Goal: Task Accomplishment & Management: Manage account settings

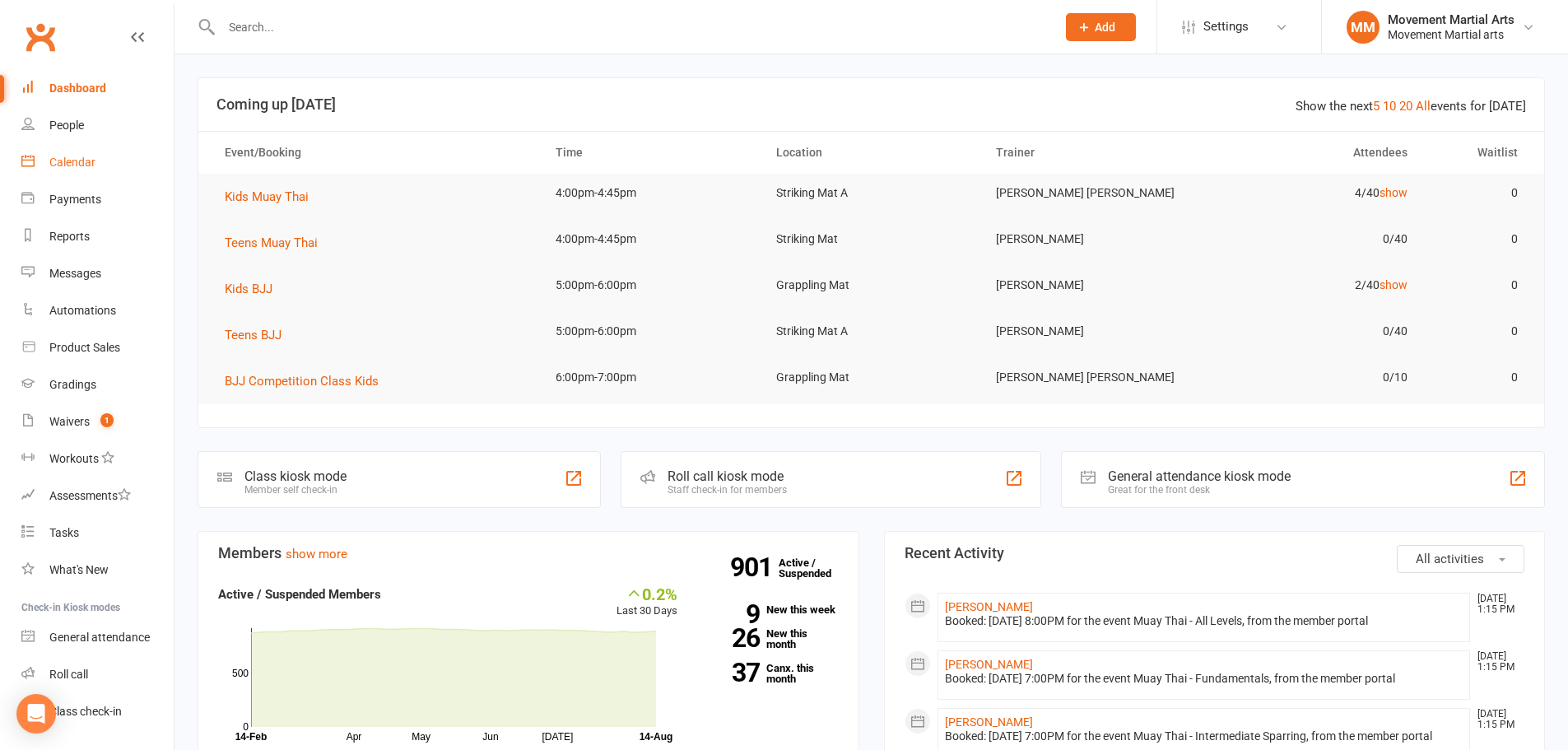
click at [127, 153] on link "Calendar" at bounding box center [97, 162] width 152 height 37
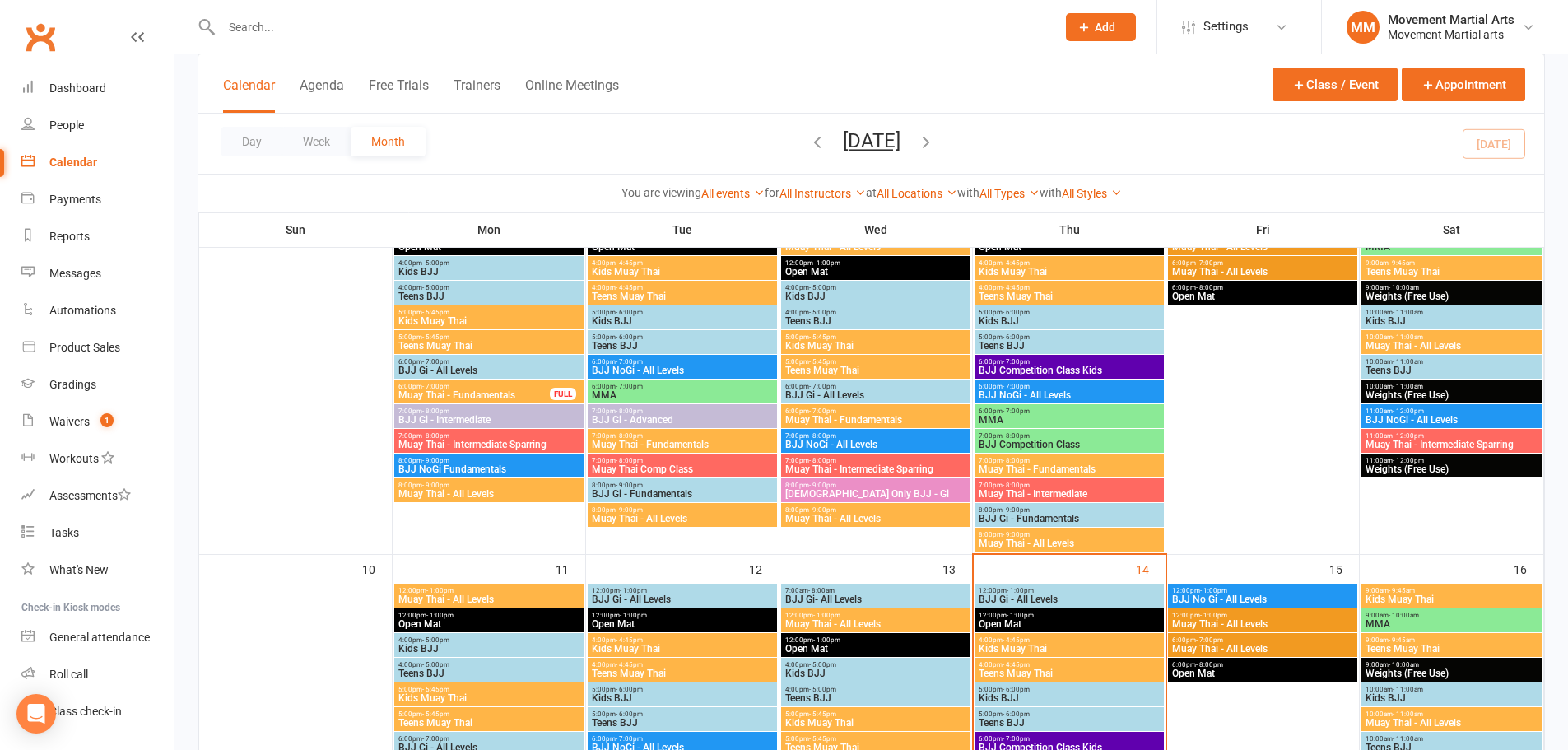
scroll to position [576, 0]
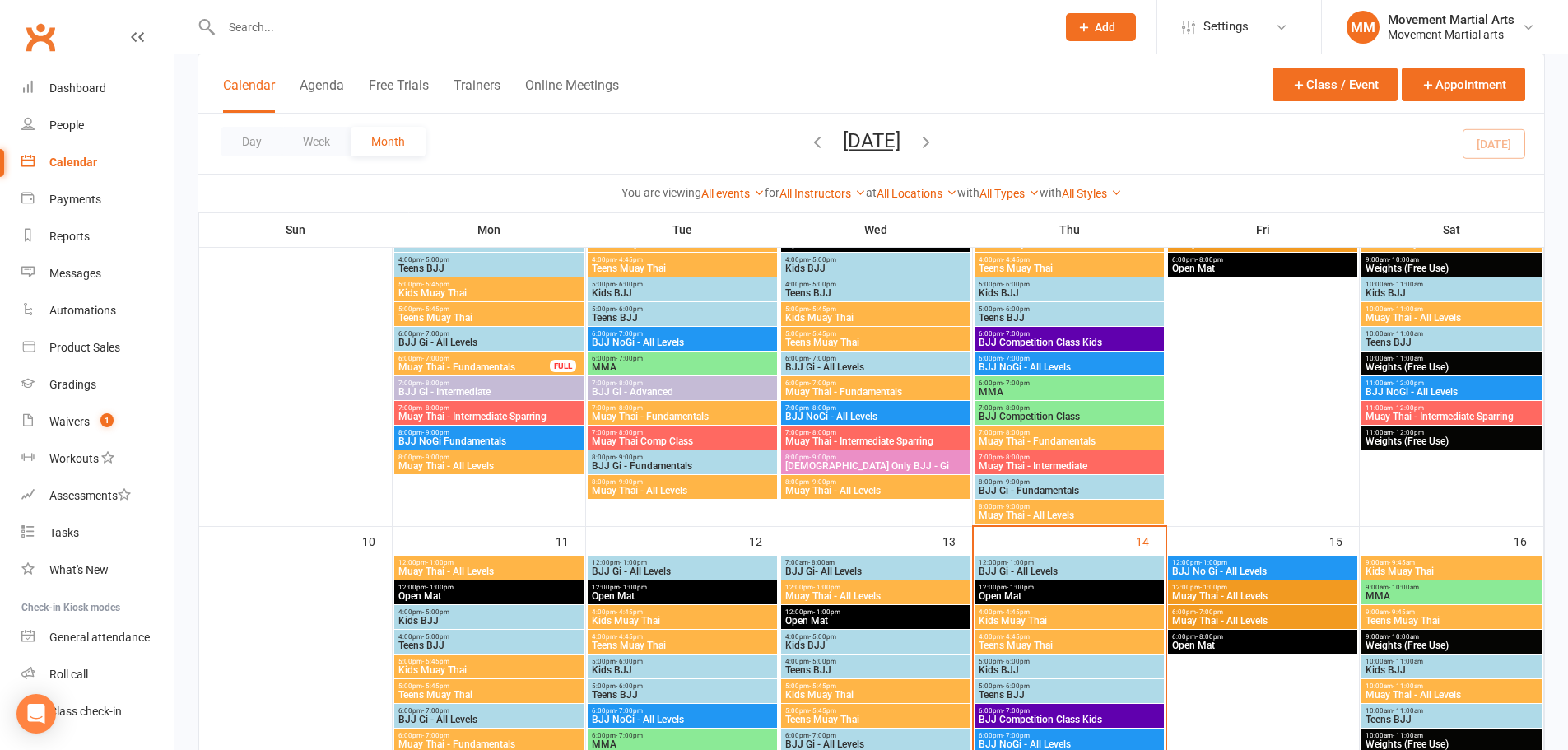
click at [1043, 568] on span "BJJ Gi - All Levels" at bounding box center [1069, 570] width 183 height 10
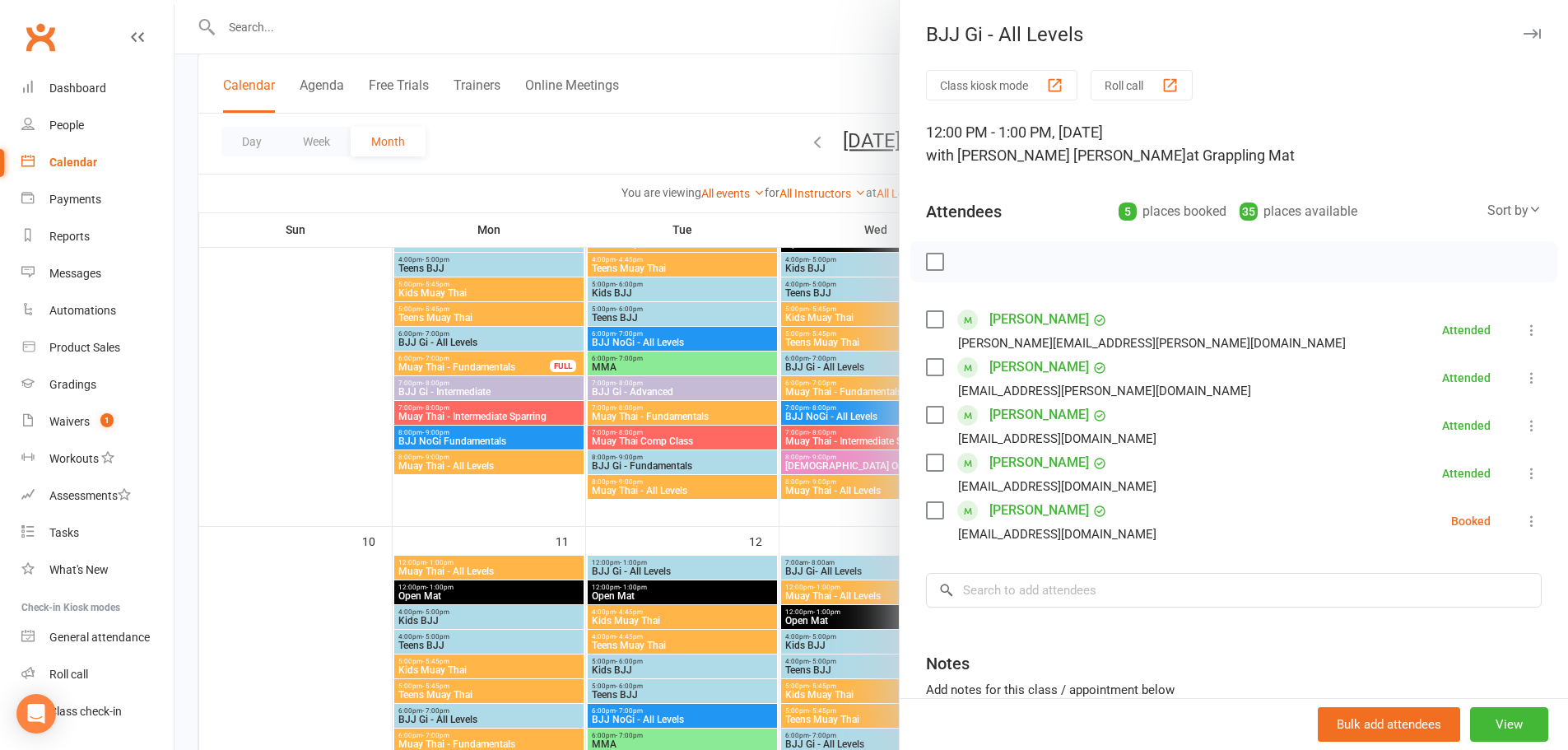
click at [1524, 521] on icon at bounding box center [1532, 521] width 17 height 17
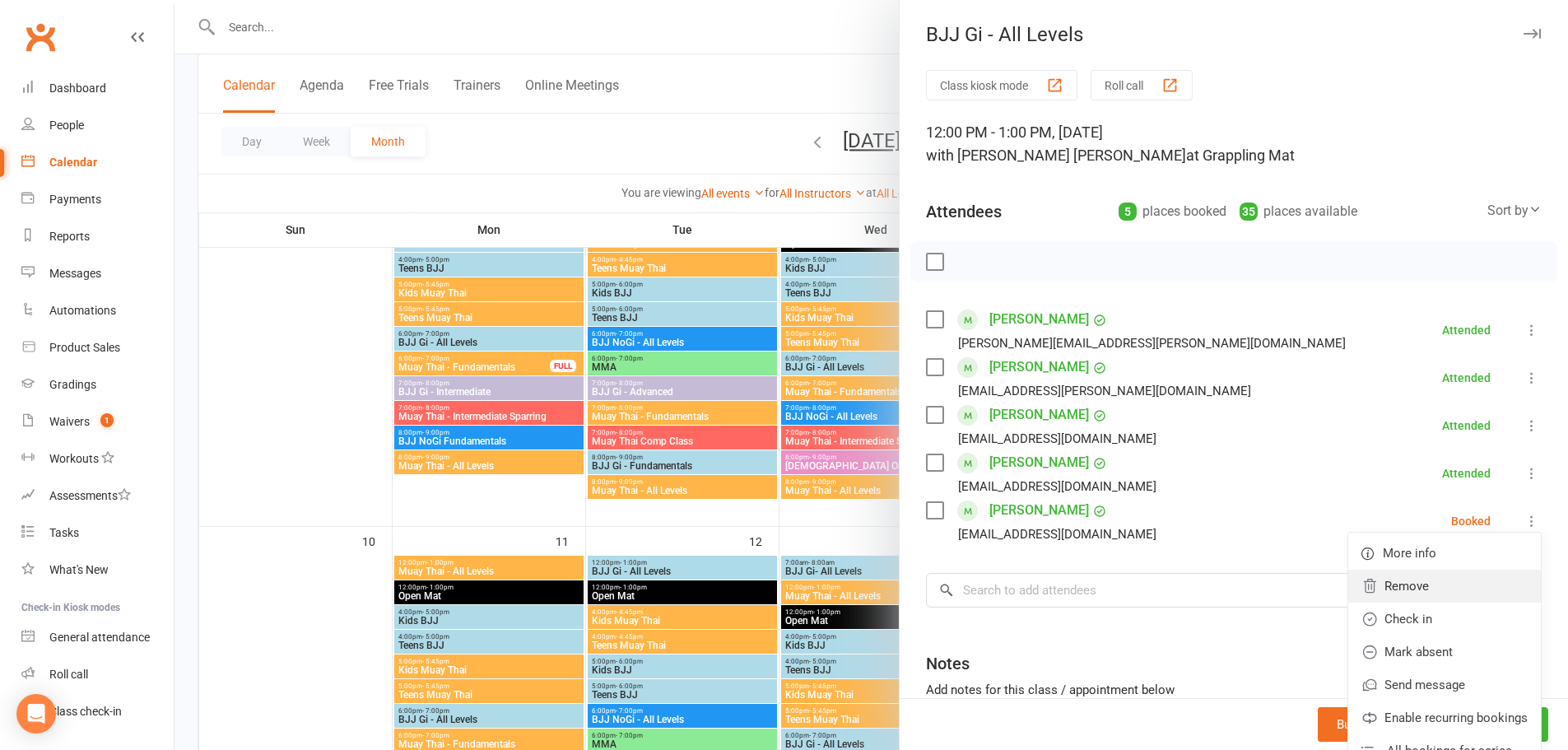
click at [1447, 590] on link "Remove" at bounding box center [1444, 586] width 193 height 33
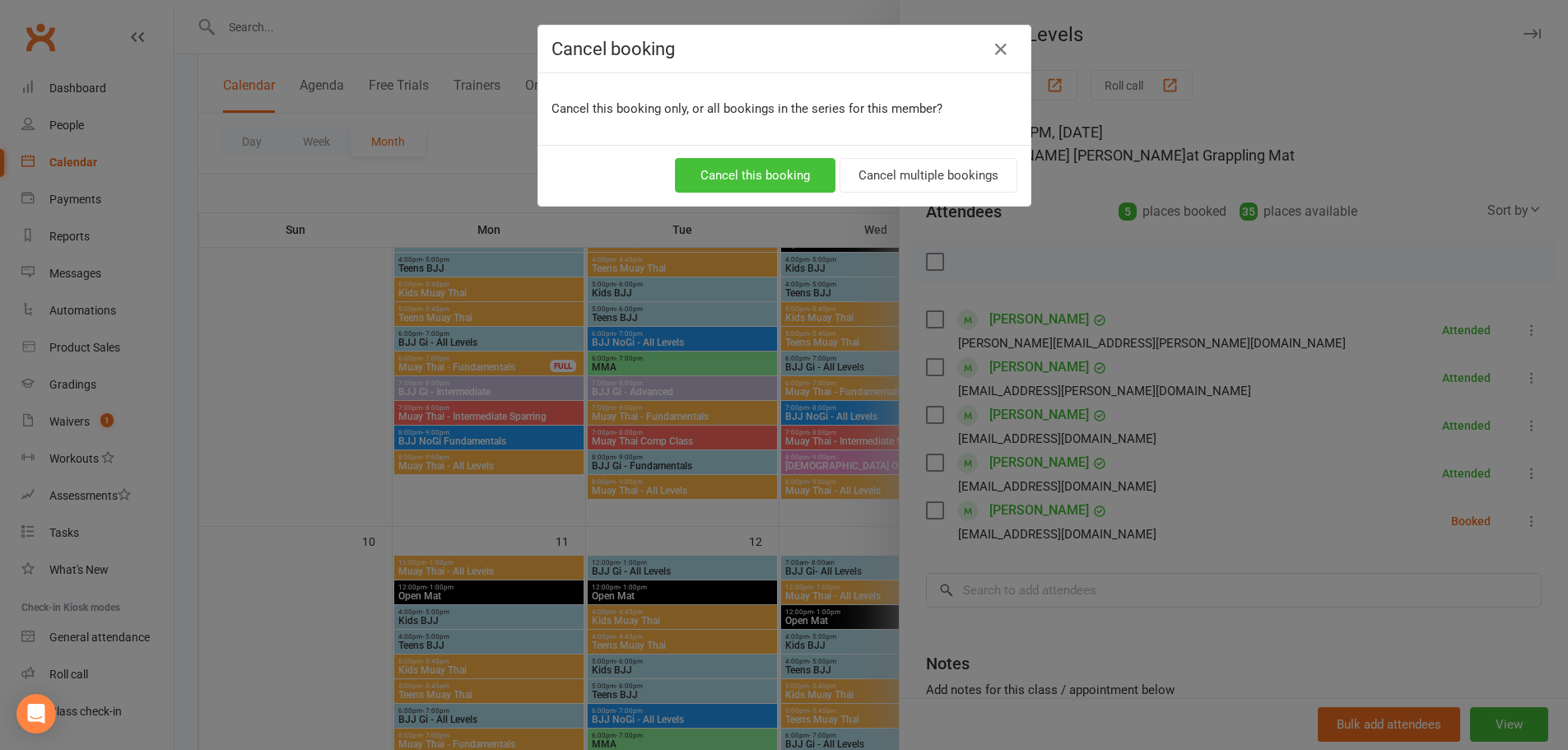
click at [778, 172] on button "Cancel this booking" at bounding box center [755, 175] width 160 height 35
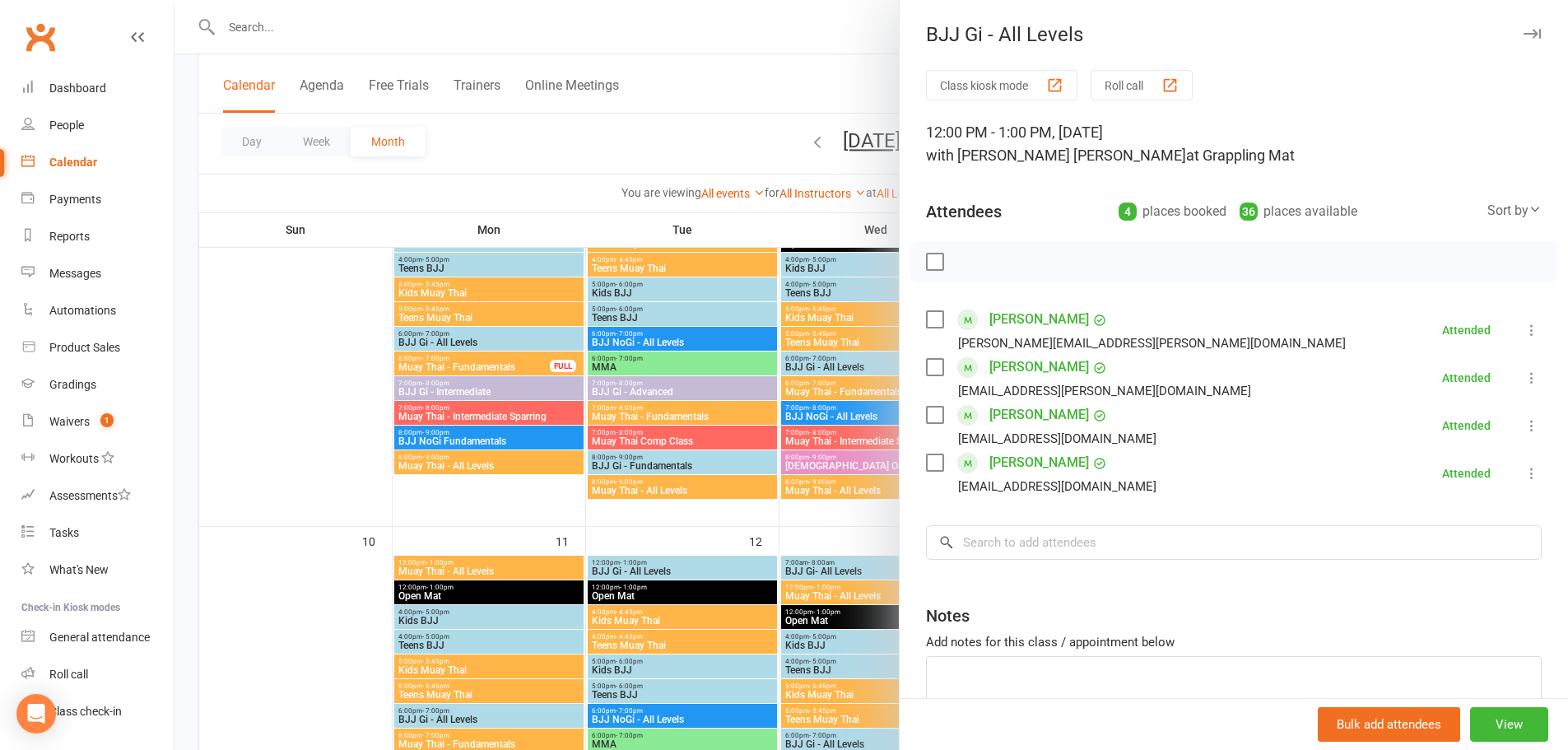
click at [181, 174] on div at bounding box center [871, 375] width 1394 height 750
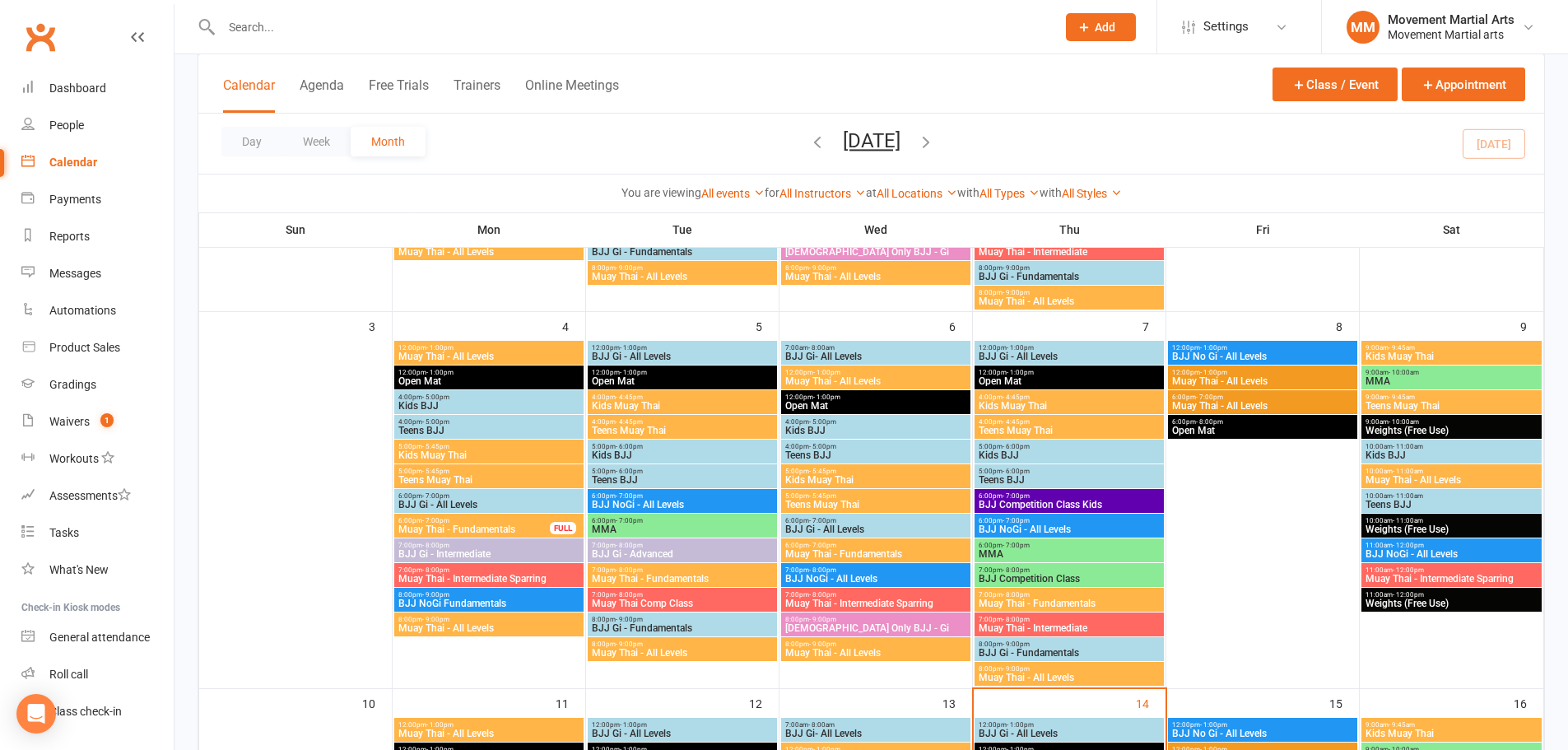
scroll to position [384, 0]
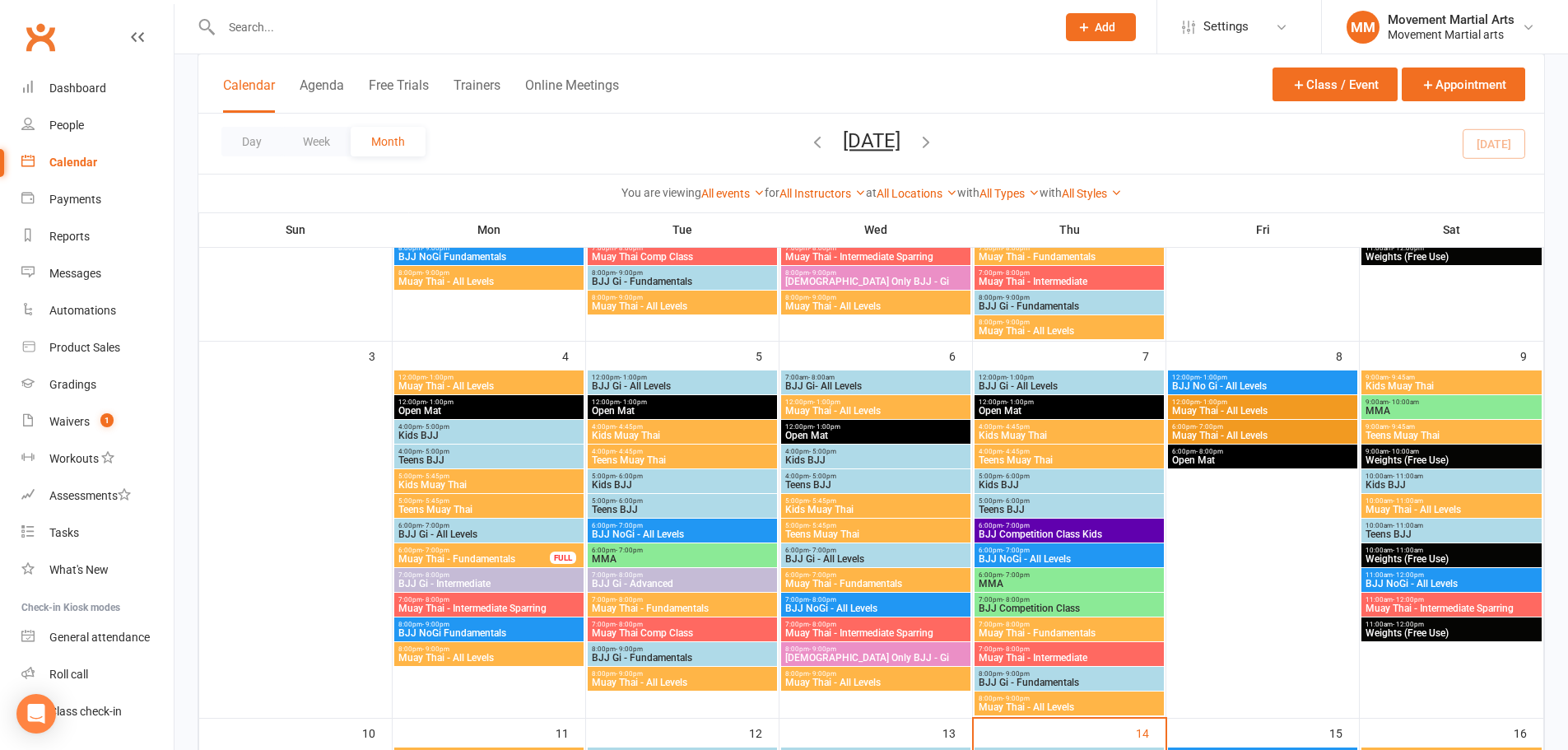
click at [662, 381] on span "BJJ Gi - All Levels" at bounding box center [682, 386] width 183 height 10
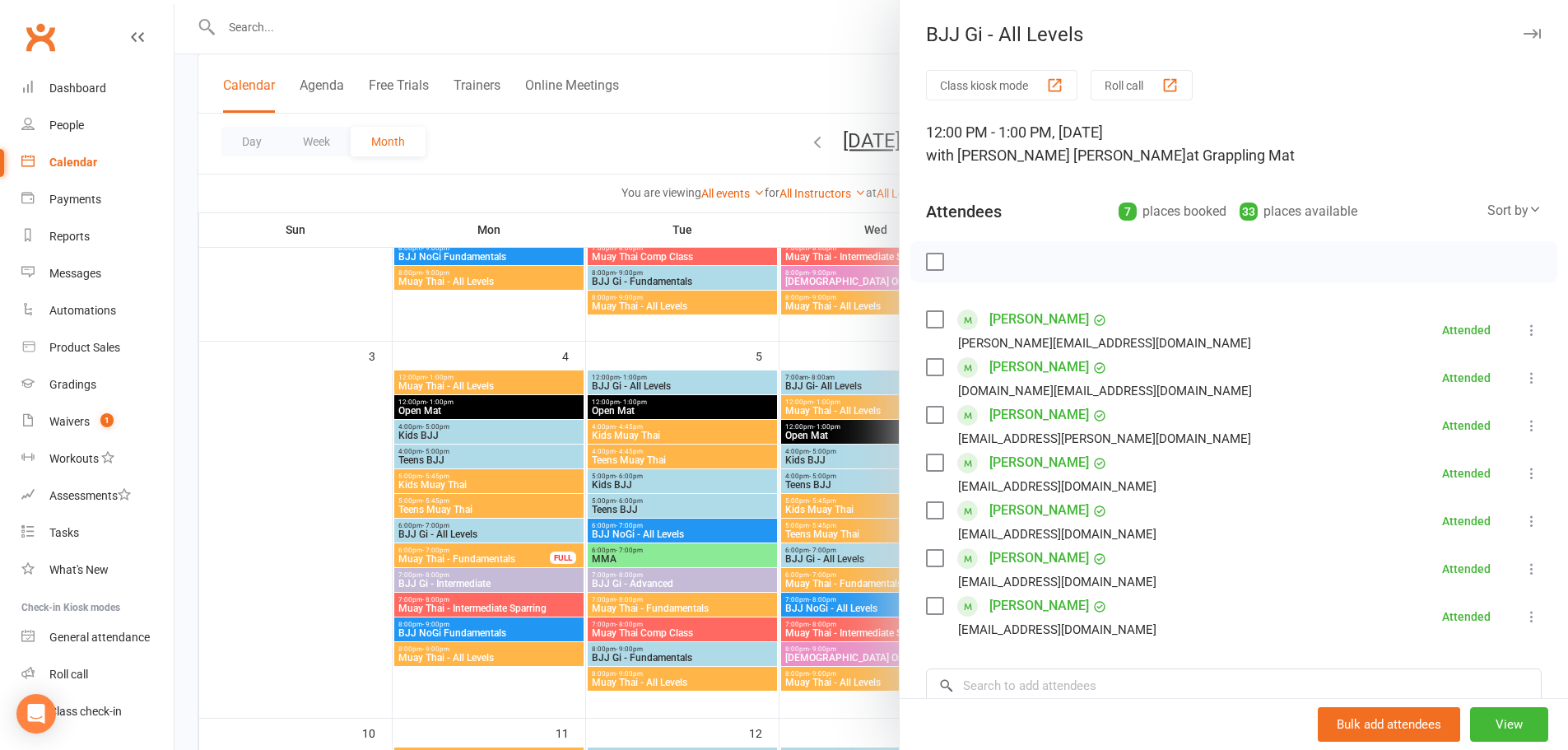
click at [662, 381] on div at bounding box center [871, 375] width 1394 height 750
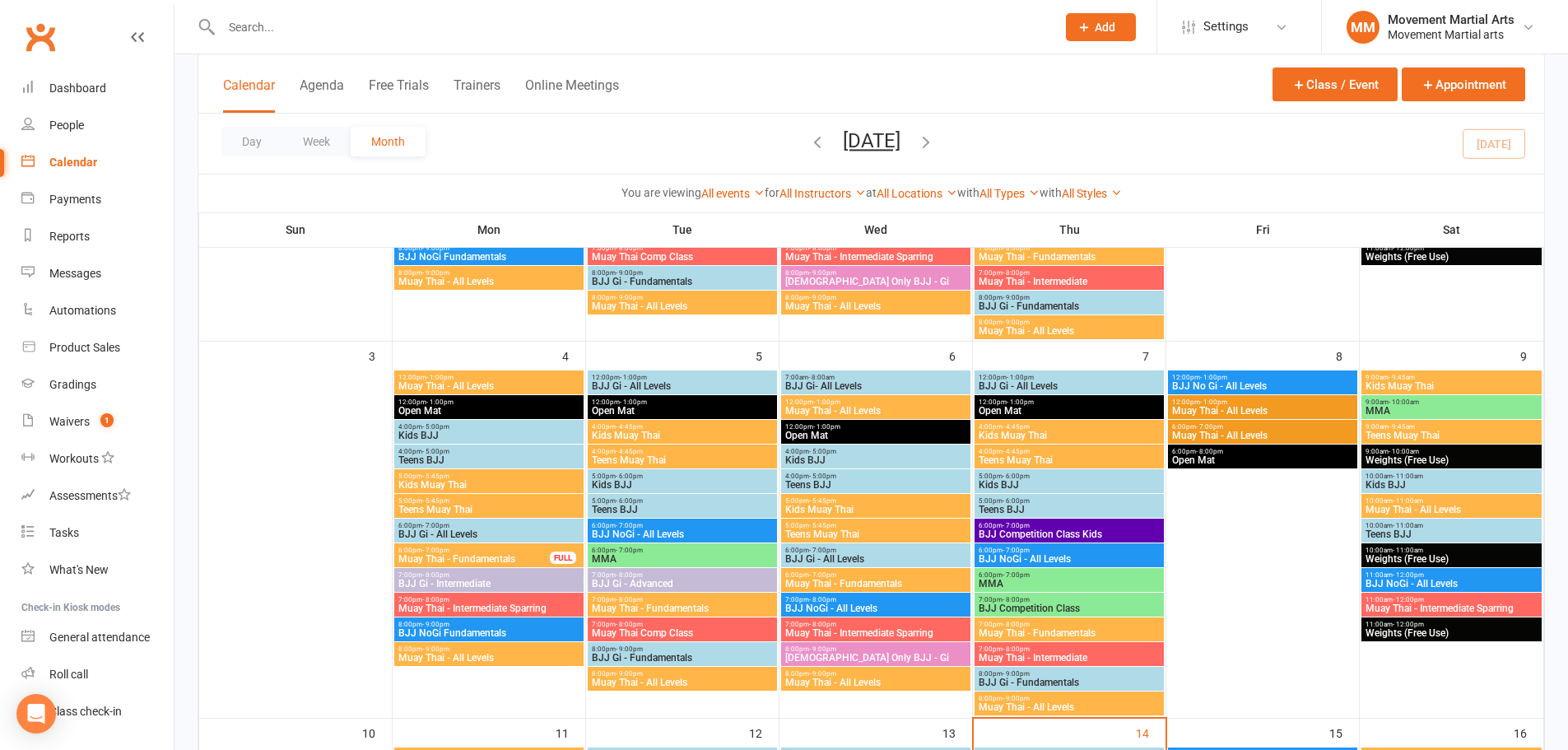
click at [1039, 378] on span "12:00pm - 1:00pm" at bounding box center [1069, 377] width 183 height 7
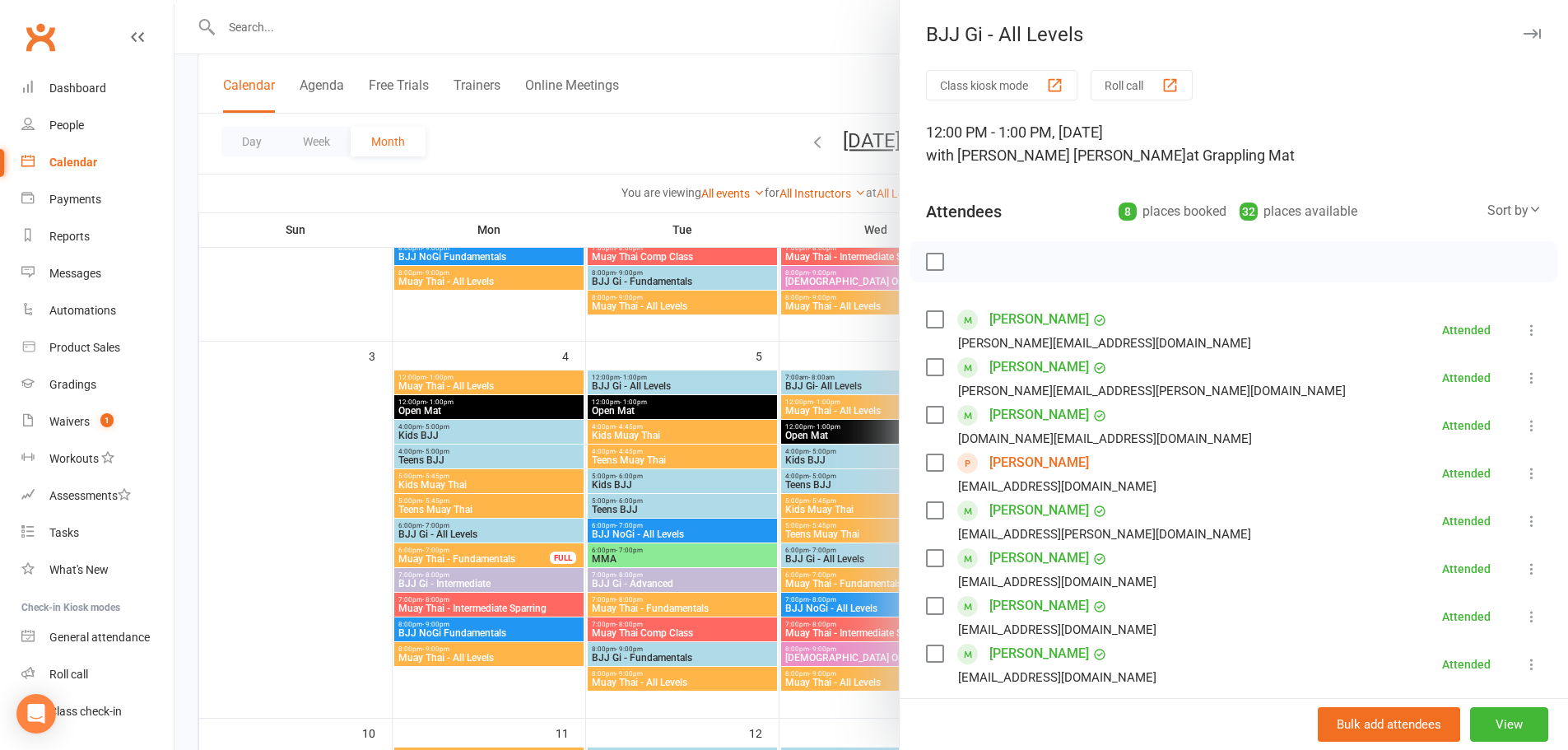
click at [1022, 463] on link "[PERSON_NAME]" at bounding box center [1039, 463] width 100 height 27
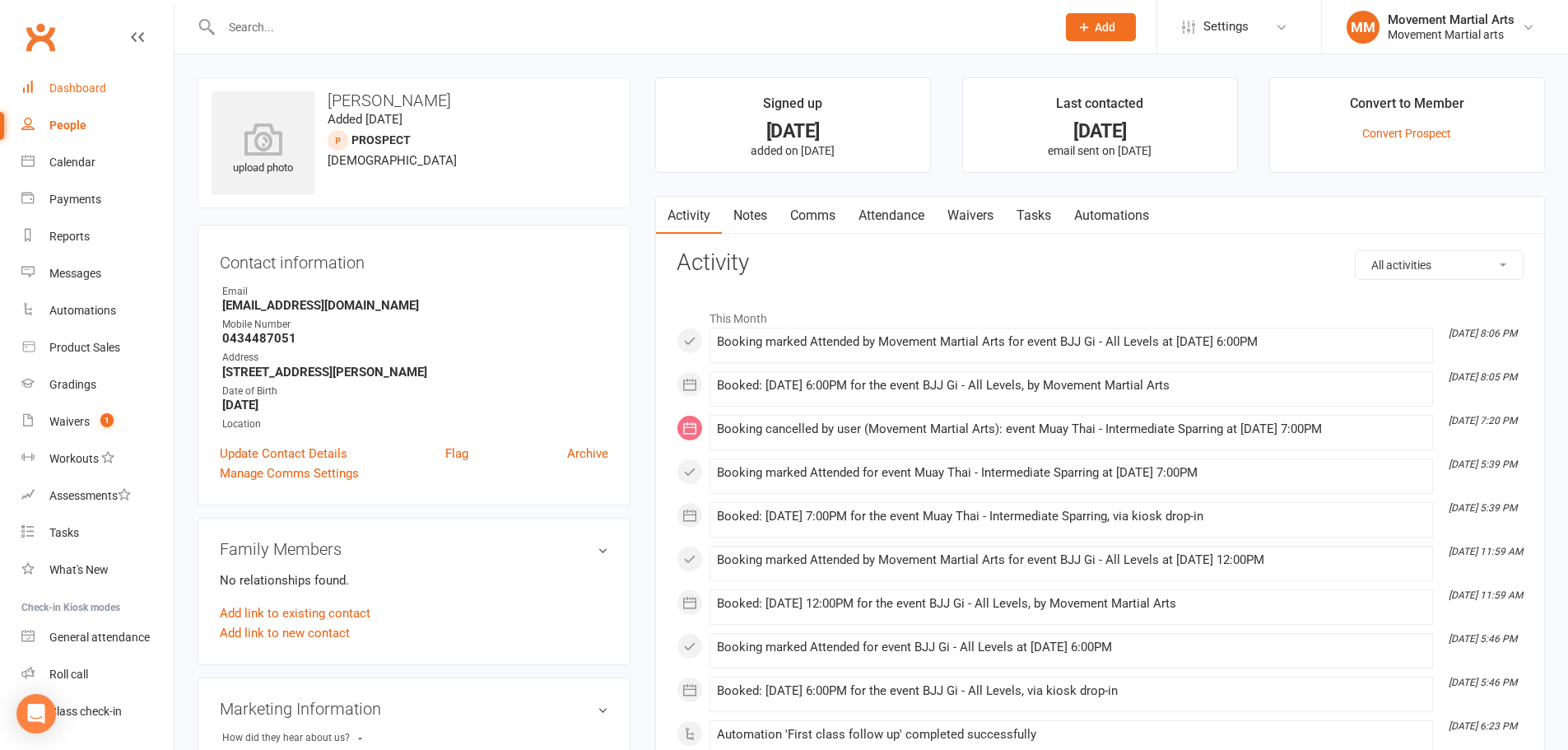
click at [109, 77] on link "Dashboard" at bounding box center [97, 88] width 152 height 37
